Goal: Information Seeking & Learning: Learn about a topic

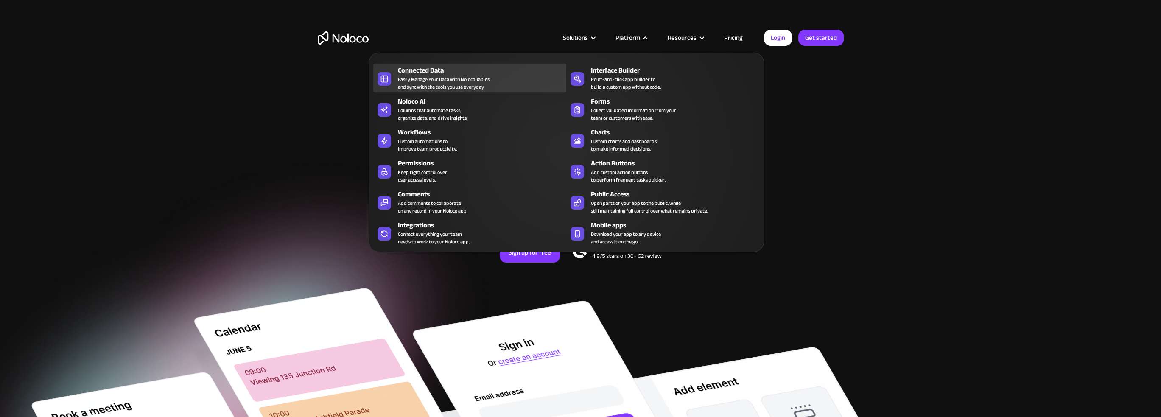
click at [461, 83] on div "Easily Manage Your Data with Noloco Tables and sync with the tools you use ever…" at bounding box center [444, 82] width 92 height 15
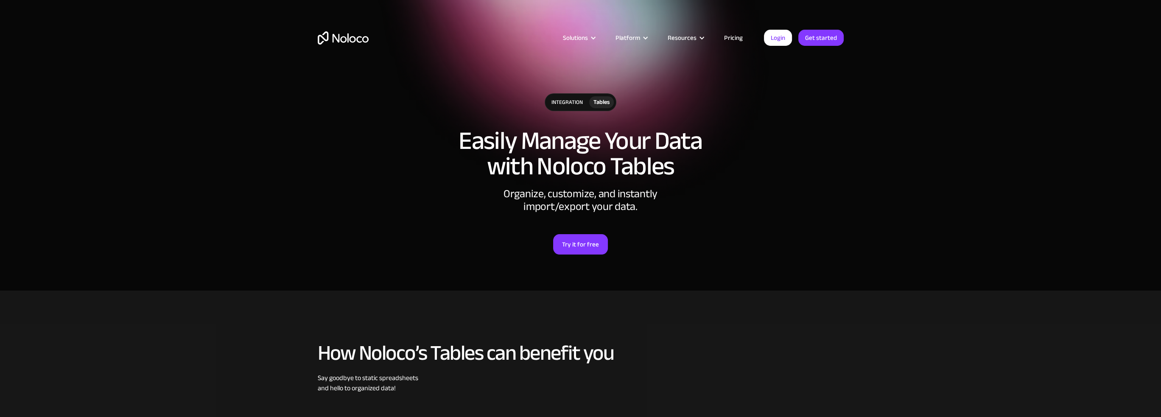
click at [733, 39] on link "Pricing" at bounding box center [733, 37] width 40 height 11
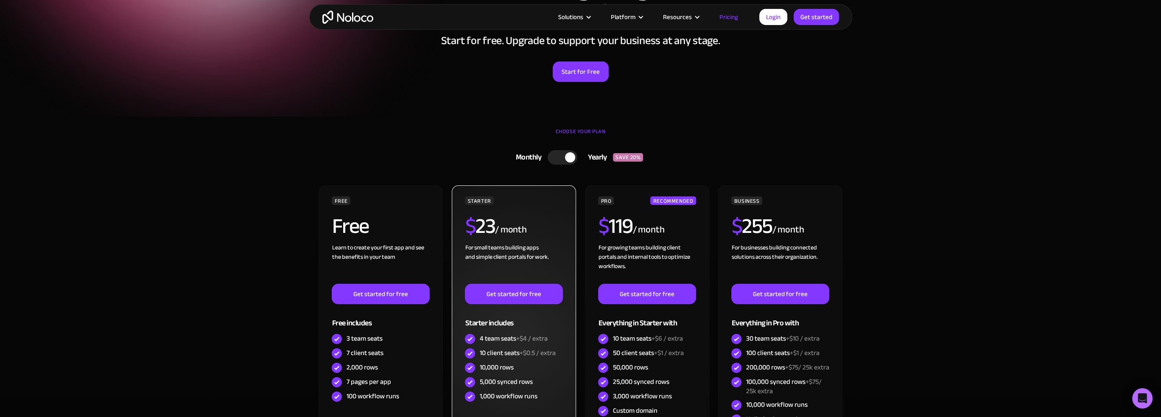
scroll to position [170, 0]
